Goal: Task Accomplishment & Management: Use online tool/utility

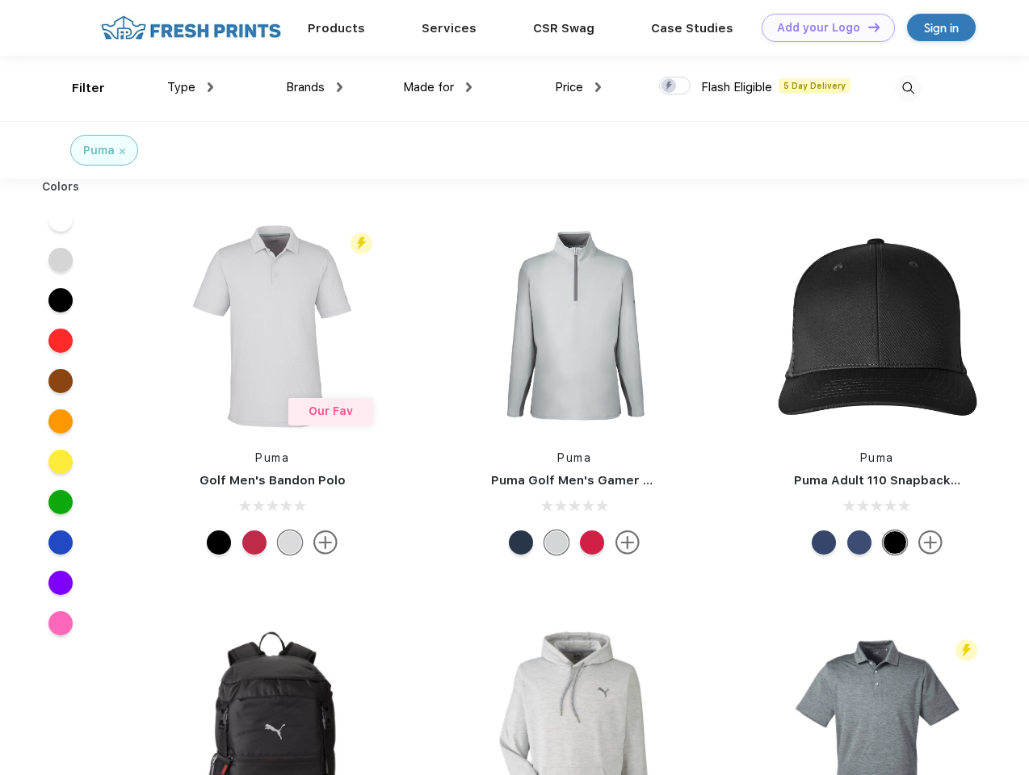
scroll to position [1, 0]
click at [822, 27] on link "Add your Logo Design Tool" at bounding box center [827, 28] width 133 height 28
click at [0, 0] on div "Design Tool" at bounding box center [0, 0] width 0 height 0
click at [866, 27] on link "Add your Logo Design Tool" at bounding box center [827, 28] width 133 height 28
click at [78, 88] on div "Filter" at bounding box center [88, 88] width 33 height 19
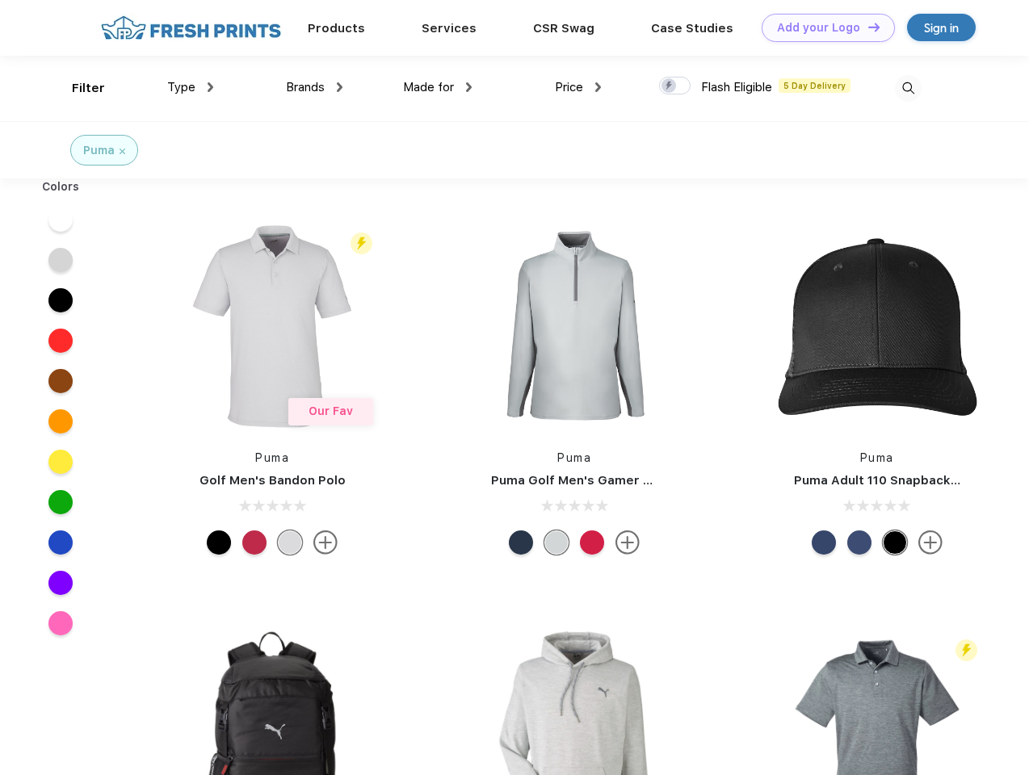
click at [191, 87] on span "Type" at bounding box center [181, 87] width 28 height 15
click at [314, 87] on span "Brands" at bounding box center [305, 87] width 39 height 15
click at [438, 87] on span "Made for" at bounding box center [428, 87] width 51 height 15
click at [578, 87] on span "Price" at bounding box center [569, 87] width 28 height 15
click at [675, 86] on div at bounding box center [674, 86] width 31 height 18
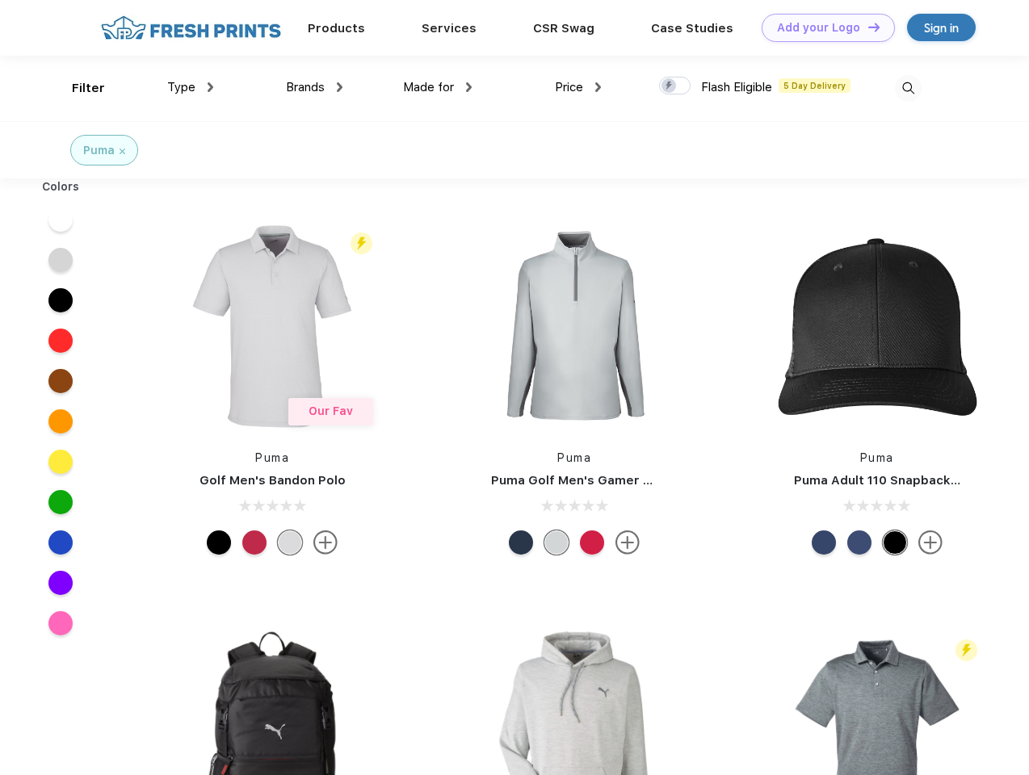
click at [669, 86] on input "checkbox" at bounding box center [664, 81] width 10 height 10
click at [908, 88] on img at bounding box center [908, 88] width 27 height 27
